Goal: Information Seeking & Learning: Understand process/instructions

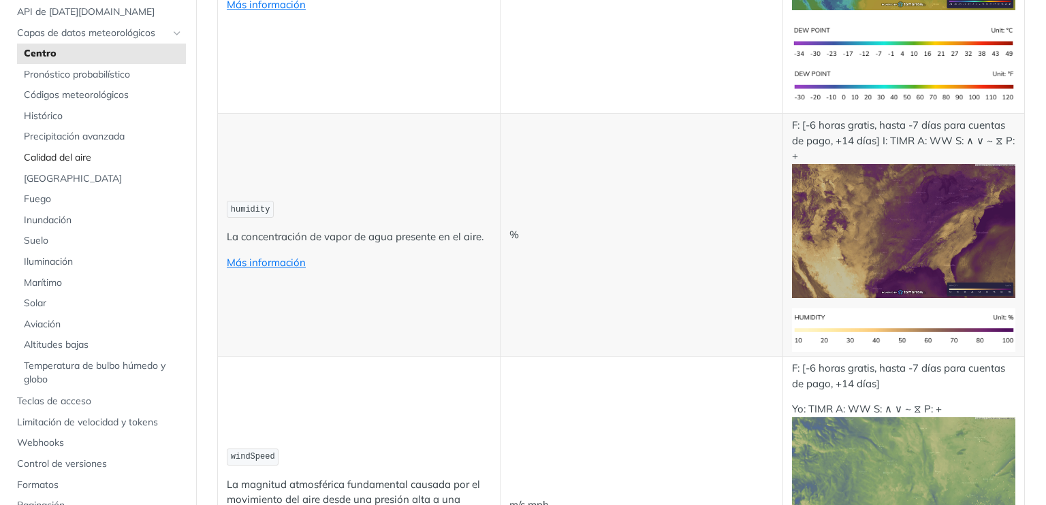
scroll to position [136, 0]
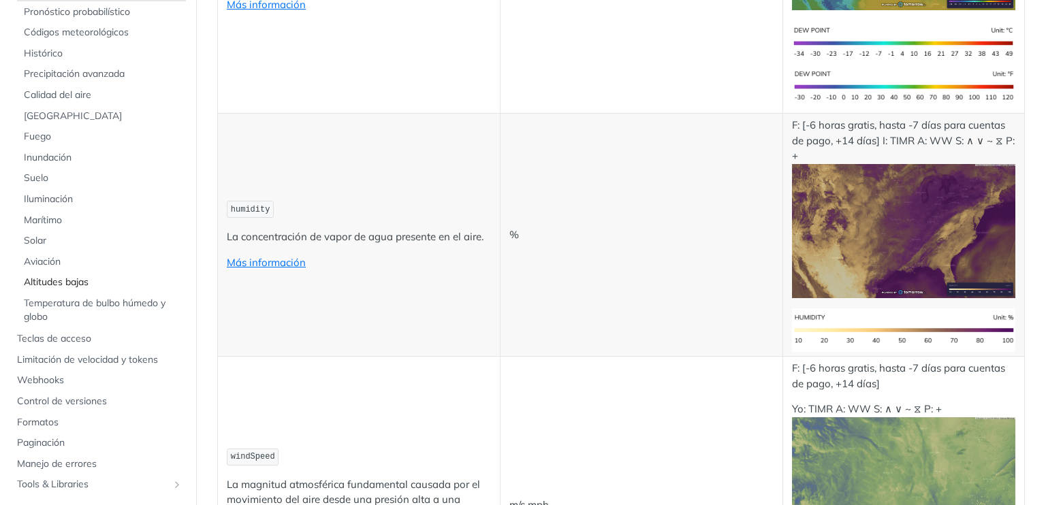
click at [62, 277] on font "Altitudes bajas" at bounding box center [56, 282] width 65 height 12
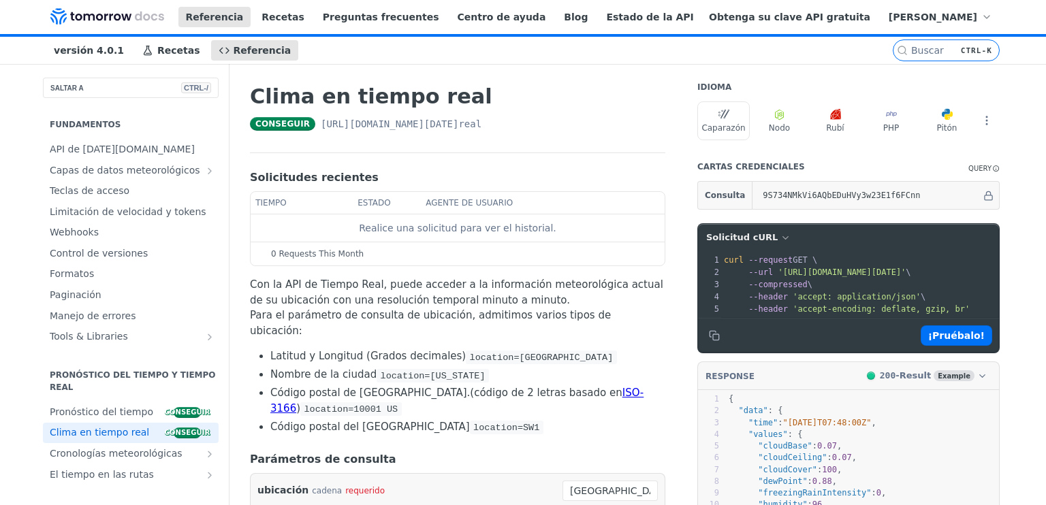
scroll to position [68, 0]
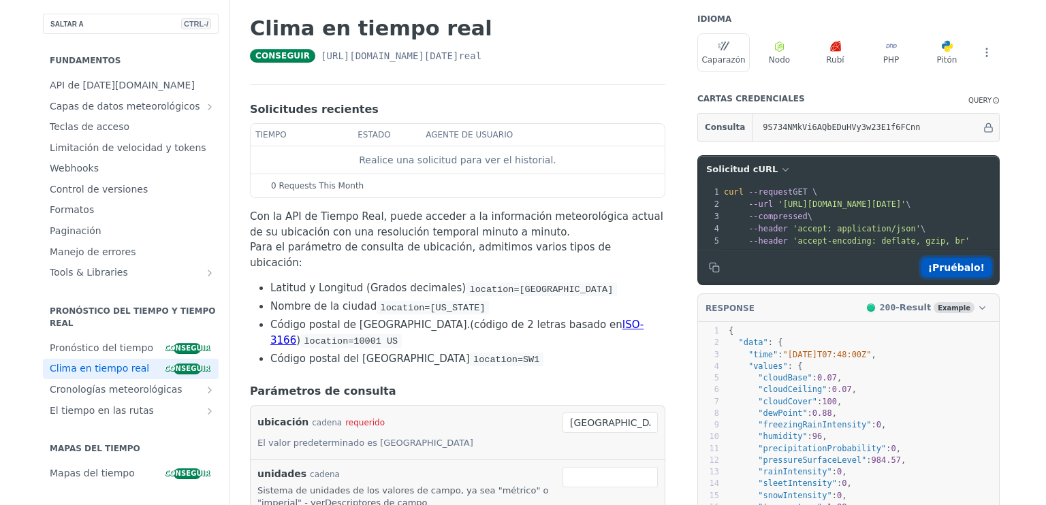
click at [982, 273] on font "¡Pruébalo!" at bounding box center [956, 267] width 57 height 11
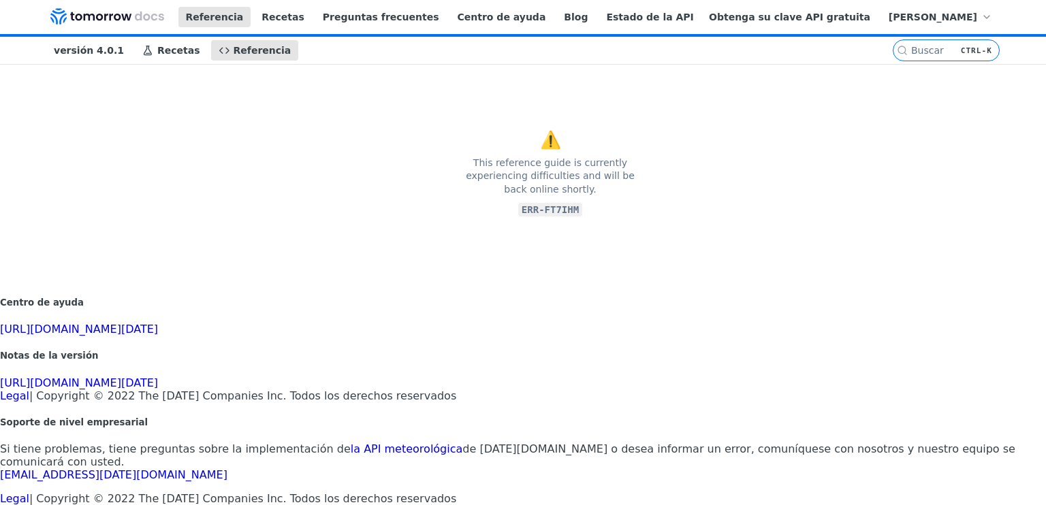
scroll to position [0, 0]
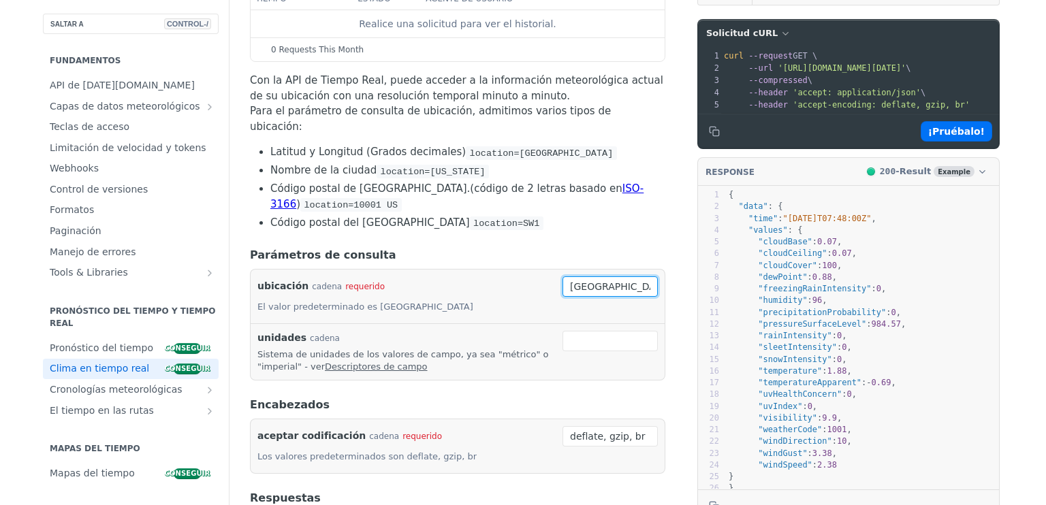
click at [645, 276] on input "toronto" at bounding box center [609, 286] width 95 height 20
drag, startPoint x: 643, startPoint y: 260, endPoint x: 580, endPoint y: 261, distance: 63.3
click at [580, 276] on div "ubicación cadena requerido El valor predeterminado es Toronto toronto requerido…" at bounding box center [457, 296] width 400 height 40
click at [505, 247] on header "Parámetros de consulta" at bounding box center [457, 255] width 415 height 16
click at [657, 276] on input "Montevideo" at bounding box center [609, 286] width 95 height 20
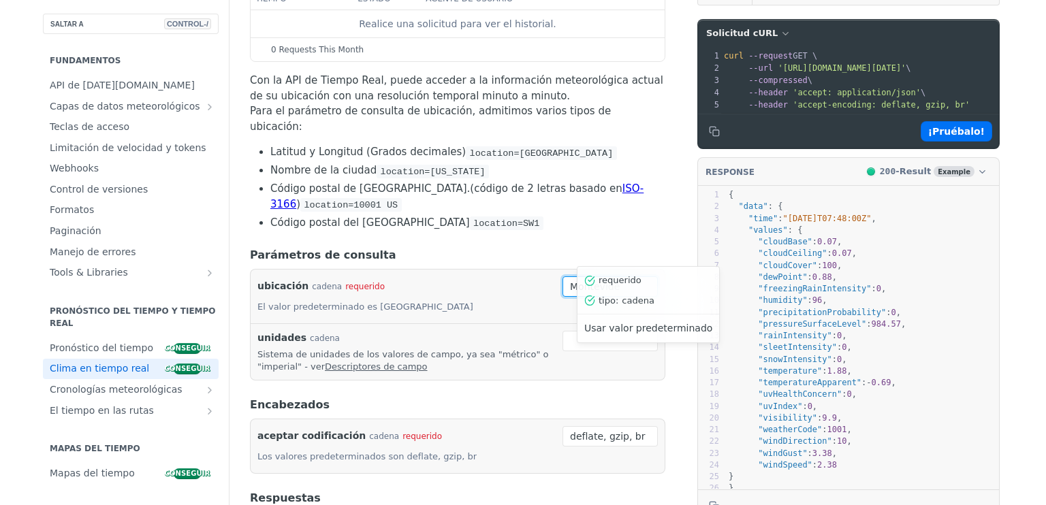
type input "Montevideo"
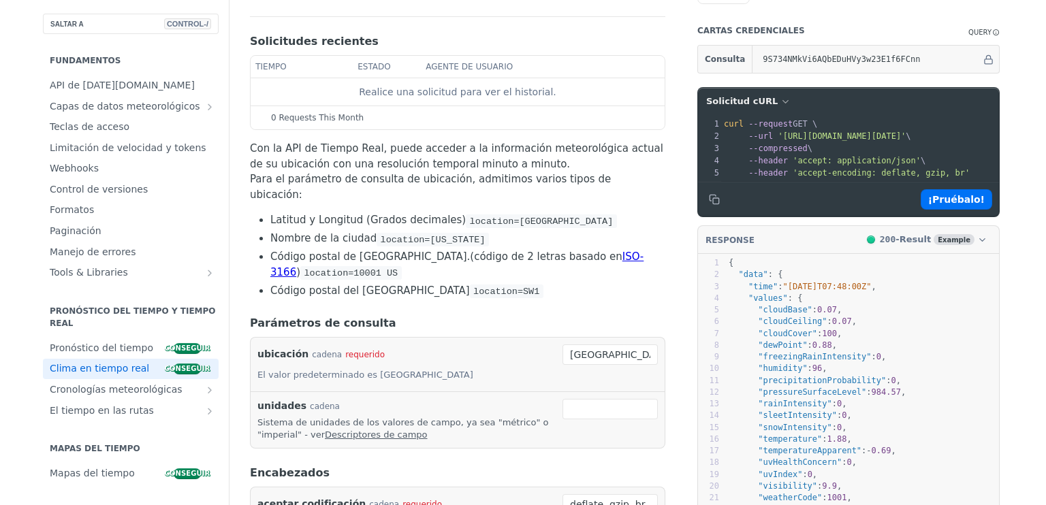
click at [602, 212] on li "Latitud y Longitud (Grados decimales) location=42.3478, -71.0466" at bounding box center [467, 220] width 395 height 16
